Goal: Book appointment/travel/reservation

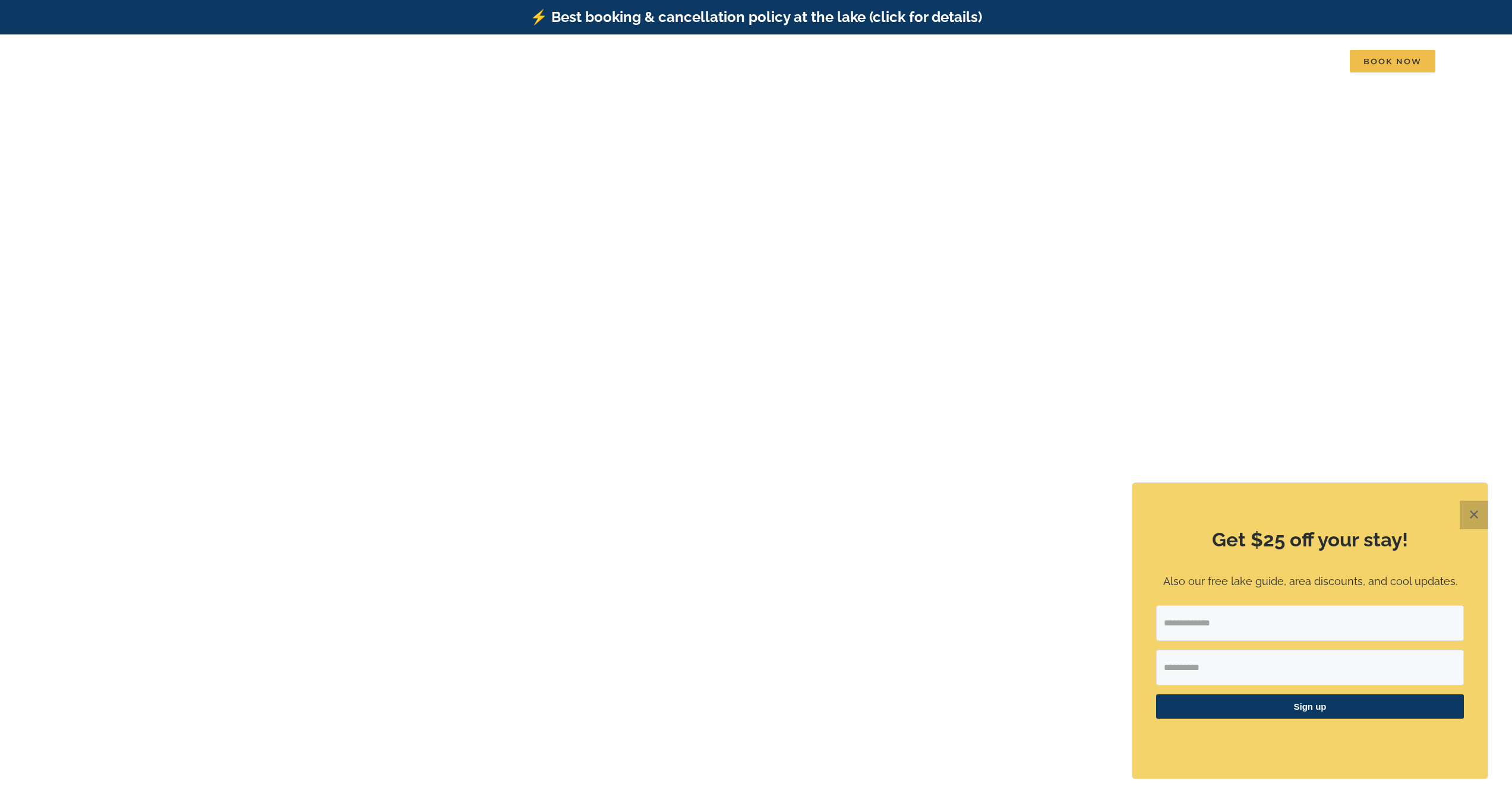
click at [1477, 504] on button "✕" at bounding box center [1474, 515] width 28 height 28
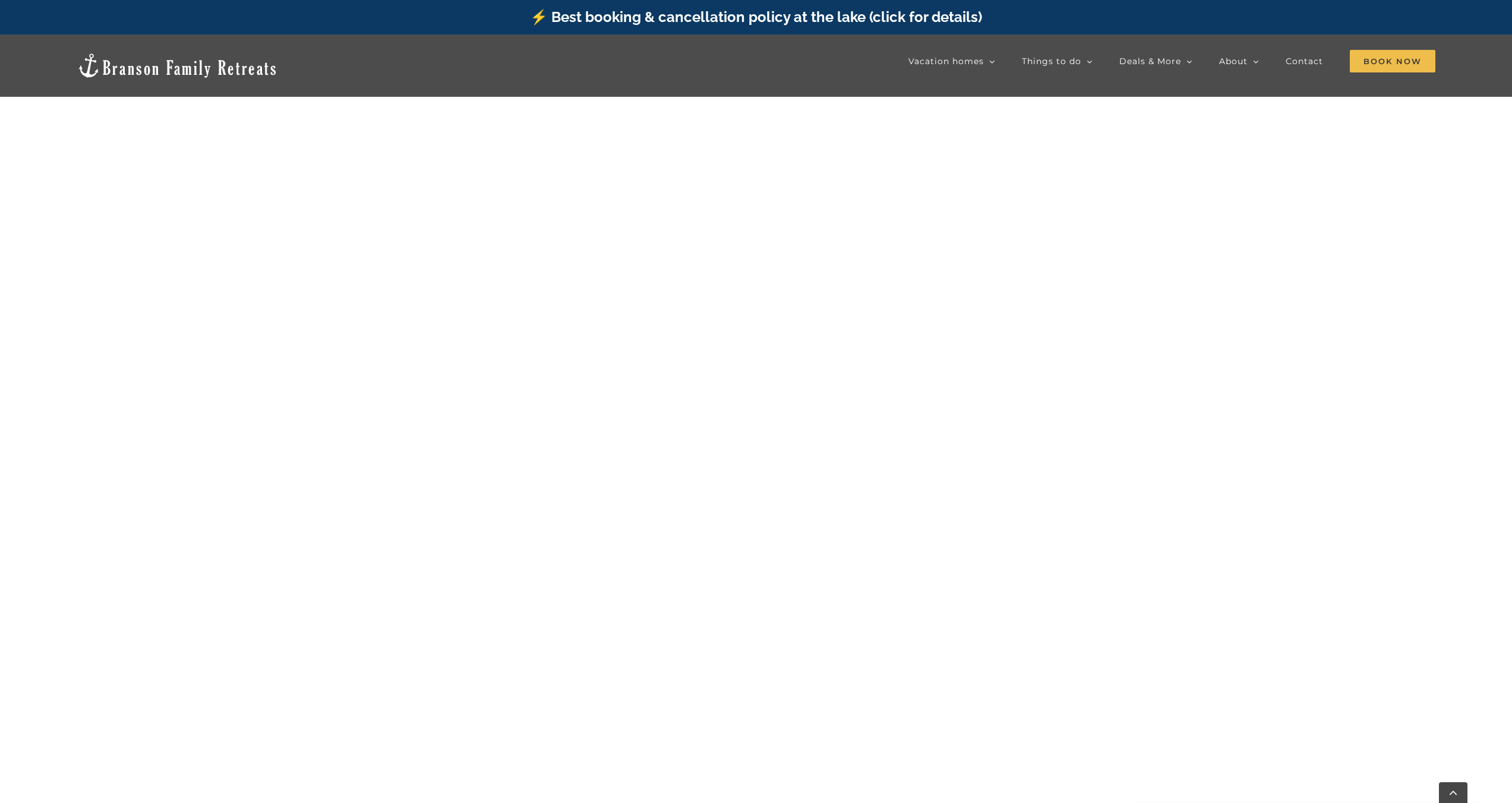
scroll to position [922, 0]
